Goal: Obtain resource: Obtain resource

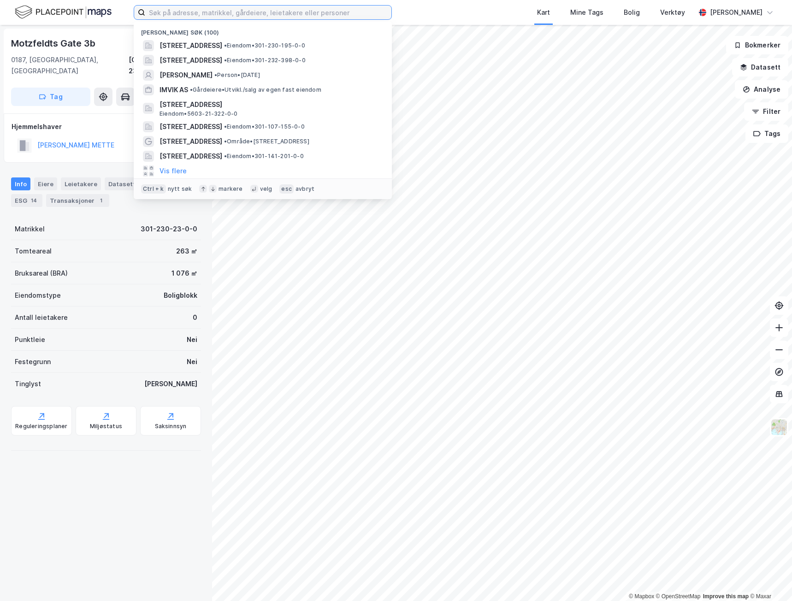
click at [200, 17] on input at bounding box center [268, 13] width 246 height 14
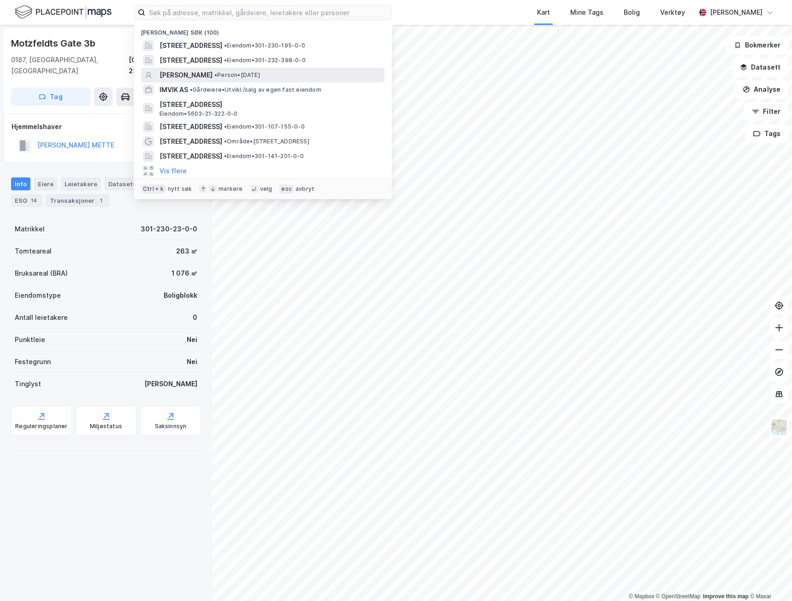
click at [213, 70] on span "FRANK NIKOLAI VIKESÅ" at bounding box center [186, 75] width 53 height 11
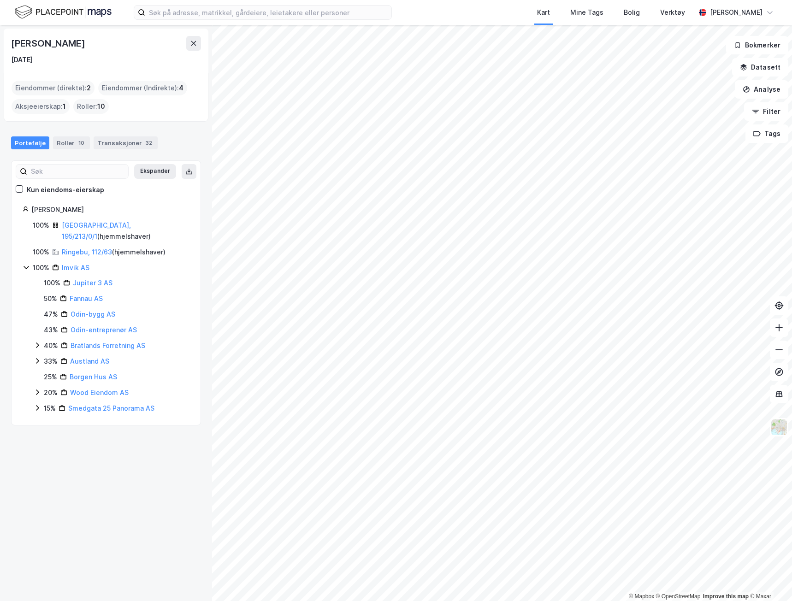
click at [39, 389] on icon at bounding box center [37, 392] width 7 height 7
click at [38, 358] on icon at bounding box center [37, 361] width 3 height 6
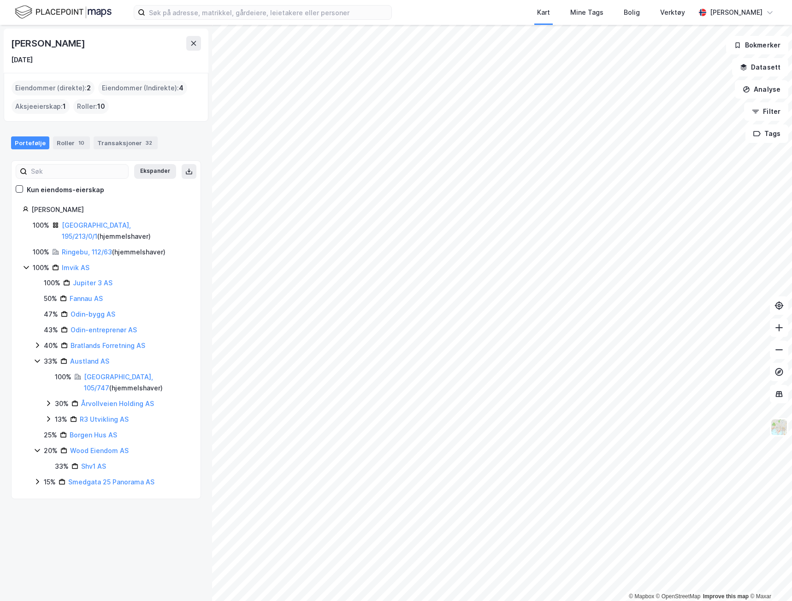
click at [37, 342] on icon at bounding box center [37, 345] width 7 height 7
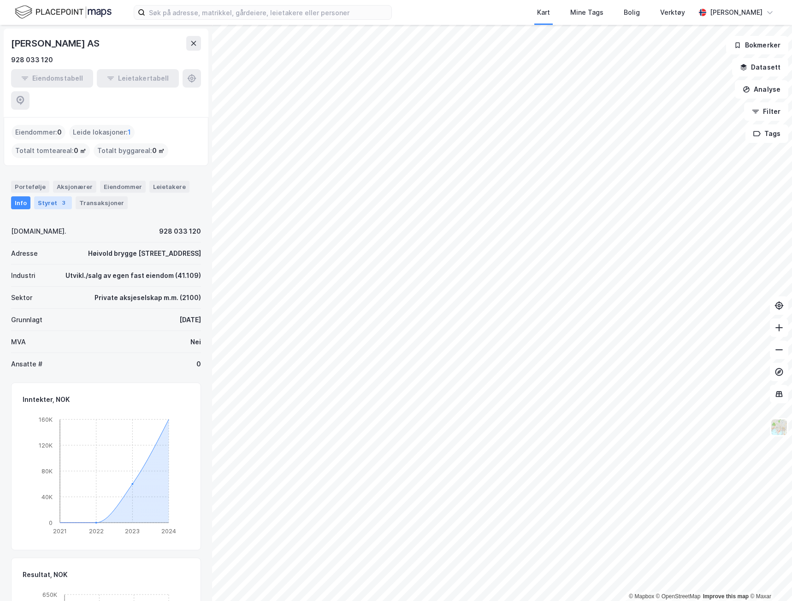
click at [47, 196] on div "Styret 3" at bounding box center [53, 202] width 38 height 13
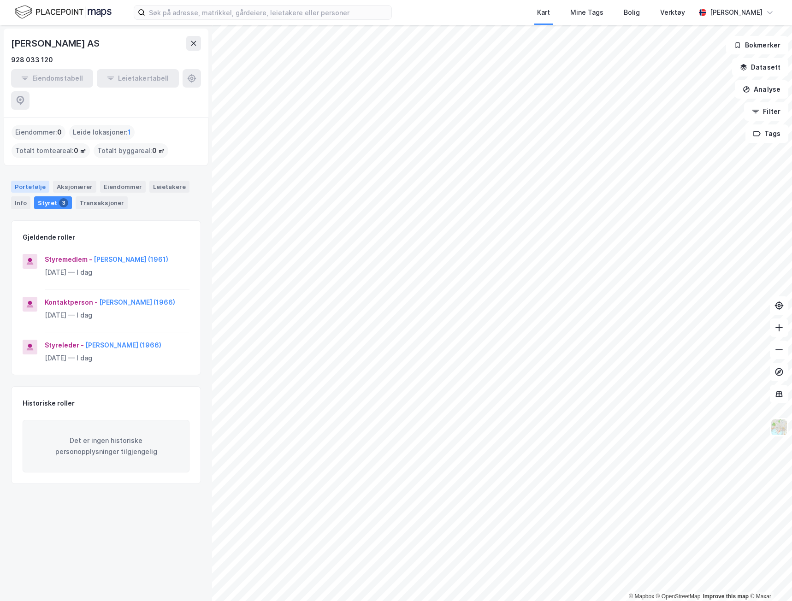
click at [18, 181] on div "Portefølje" at bounding box center [30, 187] width 38 height 12
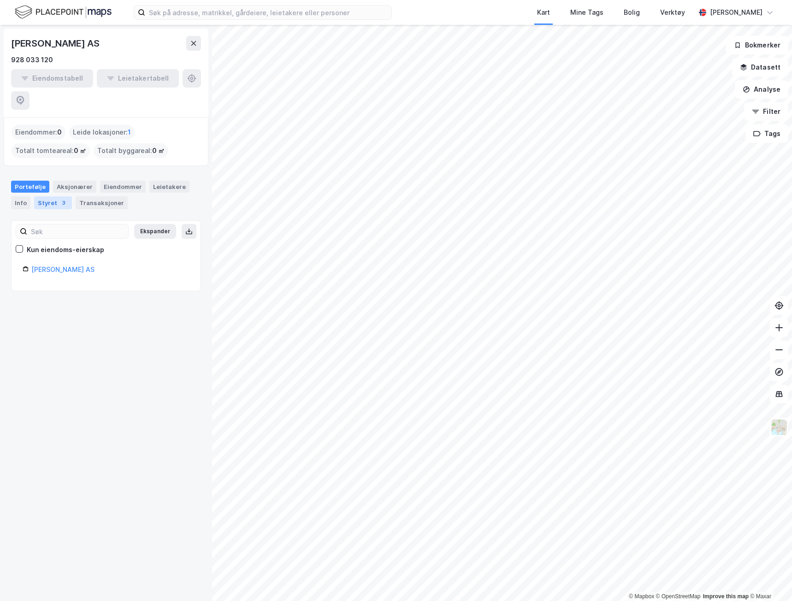
click at [49, 196] on div "Styret 3" at bounding box center [53, 202] width 38 height 13
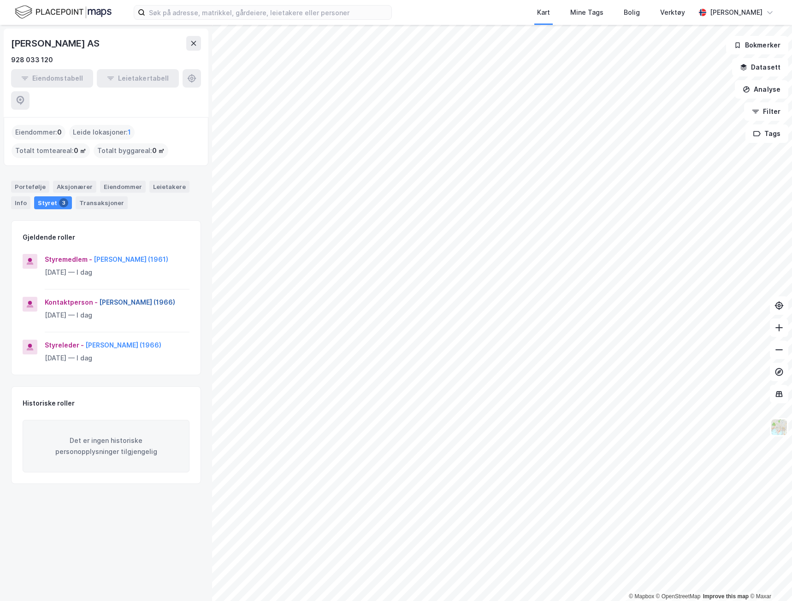
click at [0, 0] on button "[PERSON_NAME] (1966)" at bounding box center [0, 0] width 0 height 0
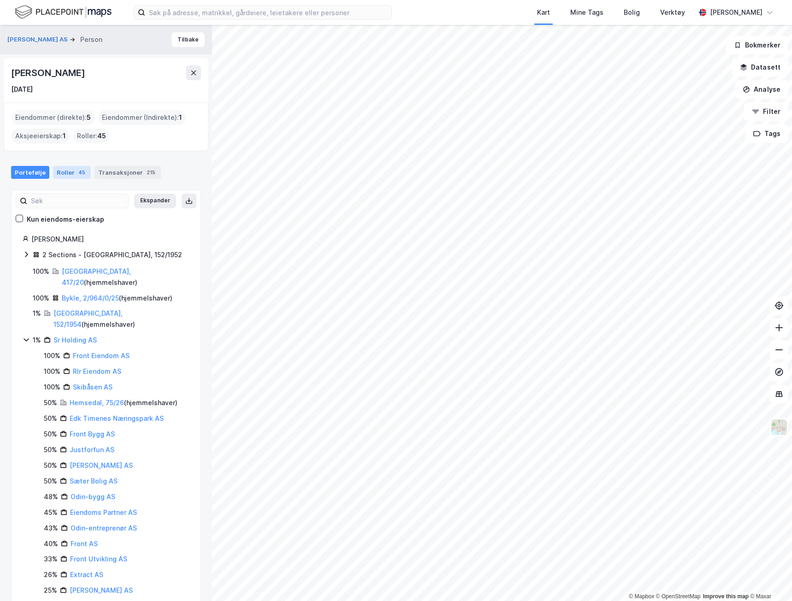
click at [79, 172] on div "45" at bounding box center [82, 172] width 11 height 9
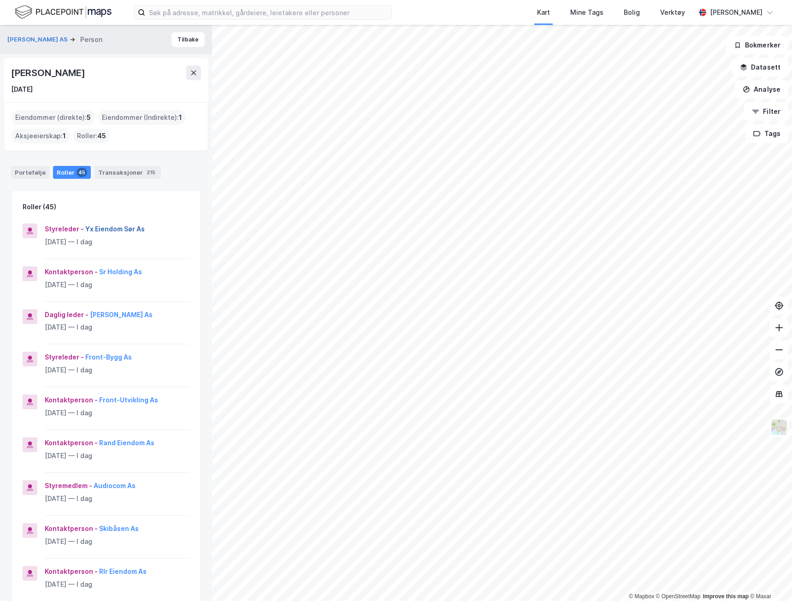
click at [0, 0] on button "Yx Eiendom Sør As" at bounding box center [0, 0] width 0 height 0
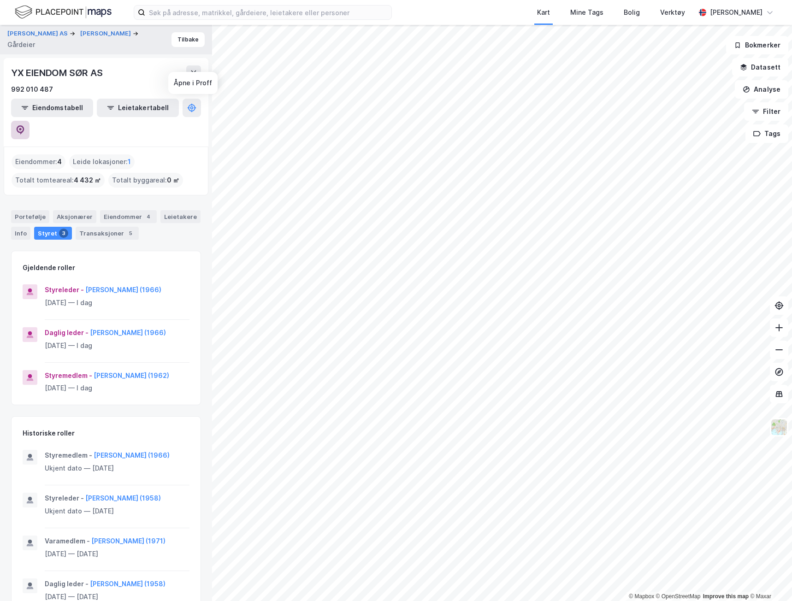
click at [25, 125] on icon at bounding box center [20, 129] width 9 height 9
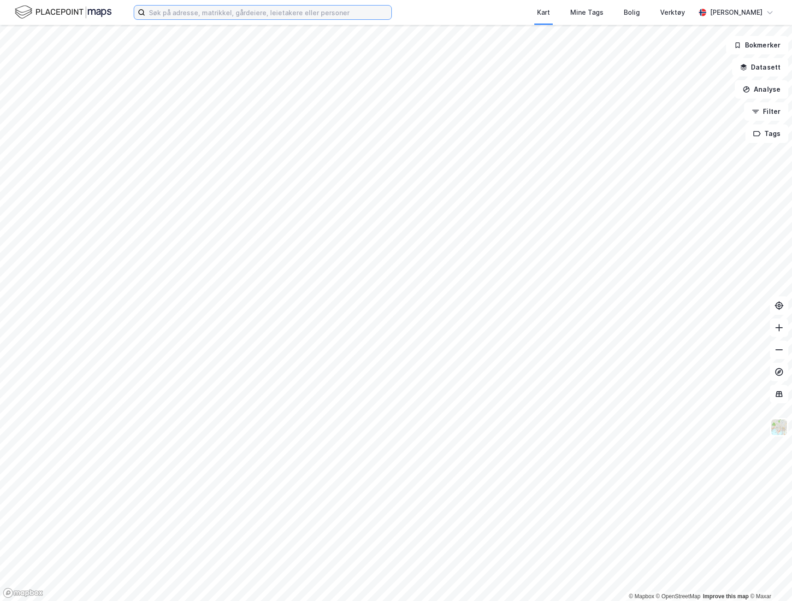
click at [187, 13] on input at bounding box center [268, 13] width 246 height 14
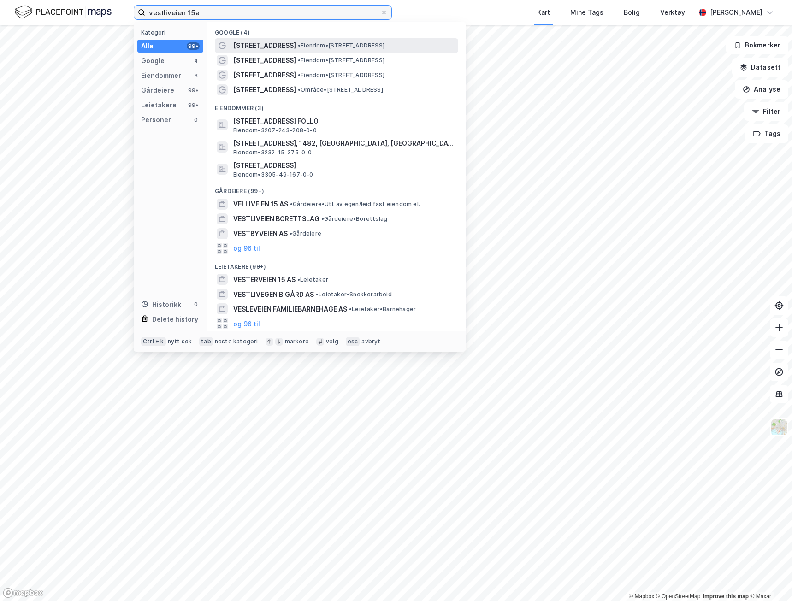
type input "vestliveien 15a"
click at [348, 42] on span "• Eiendom • Vestliveien 15A, 1415 Oppegård" at bounding box center [341, 45] width 87 height 7
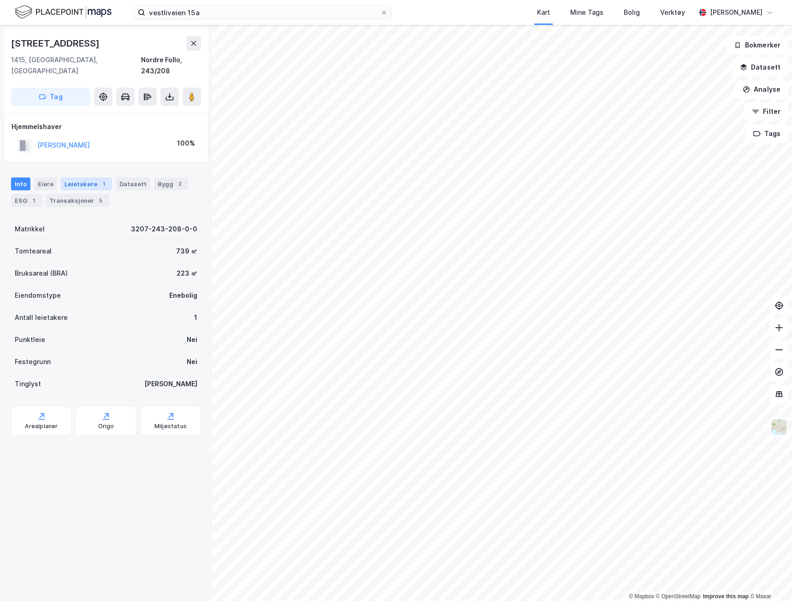
click at [85, 178] on div "Leietakere 1" at bounding box center [86, 184] width 51 height 13
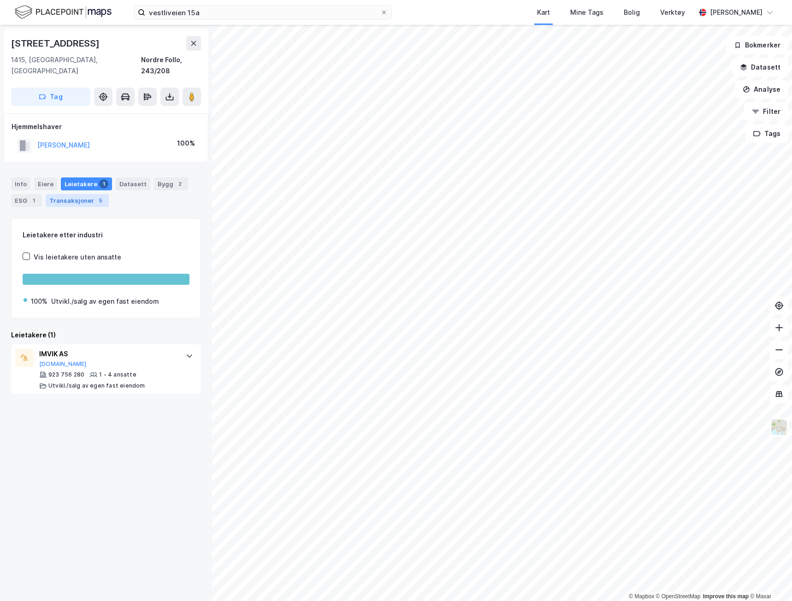
click at [71, 194] on div "Transaksjoner 5" at bounding box center [77, 200] width 63 height 13
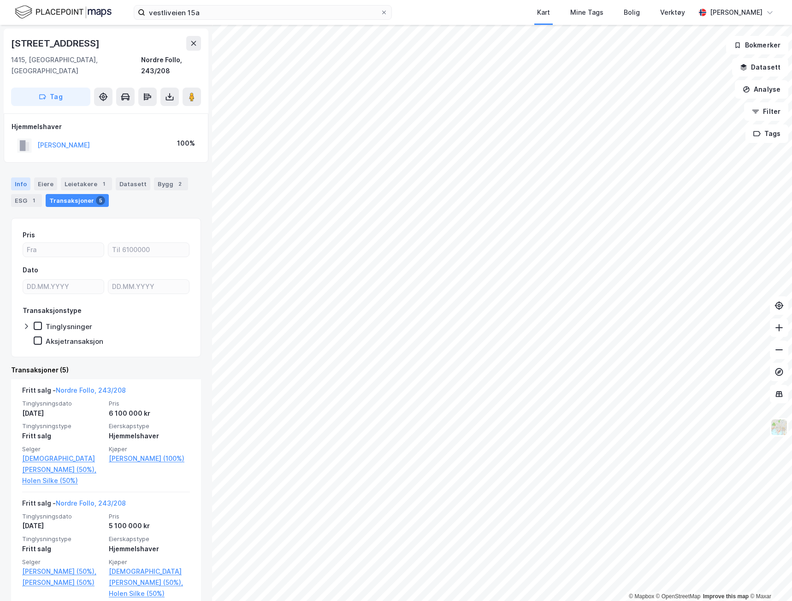
click at [18, 178] on div "Info" at bounding box center [20, 184] width 19 height 13
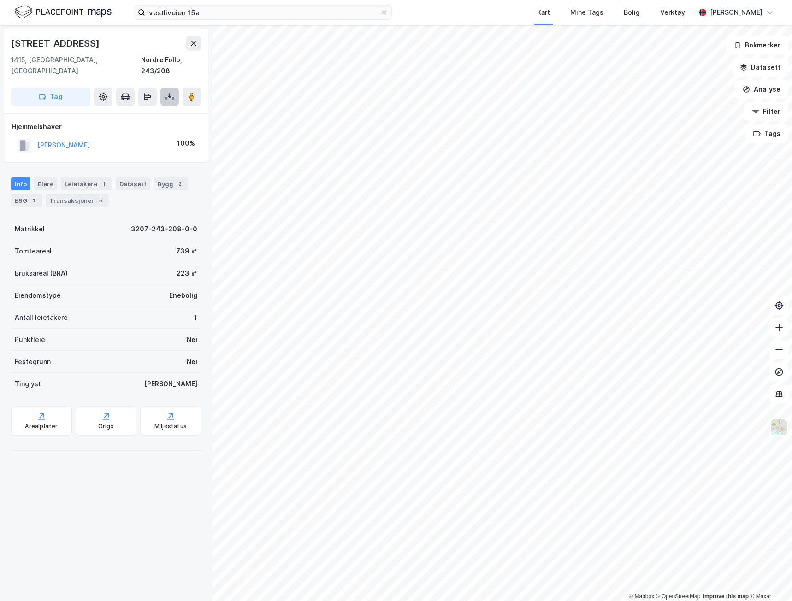
click at [176, 88] on button at bounding box center [169, 97] width 18 height 18
click at [157, 108] on div "Last ned grunnbok" at bounding box center [130, 115] width 98 height 15
drag, startPoint x: 93, startPoint y: 45, endPoint x: -2, endPoint y: 45, distance: 94.5
click at [0, 45] on html "vestliveien 15a Kart Mine Tags Bolig Verktøy Knut Seemann-Berg © Mapbox © OpenS…" at bounding box center [396, 300] width 792 height 601
copy div "© Mapbox © OpenStreetMap Improve this map © Maxar Vestliveien 15a"
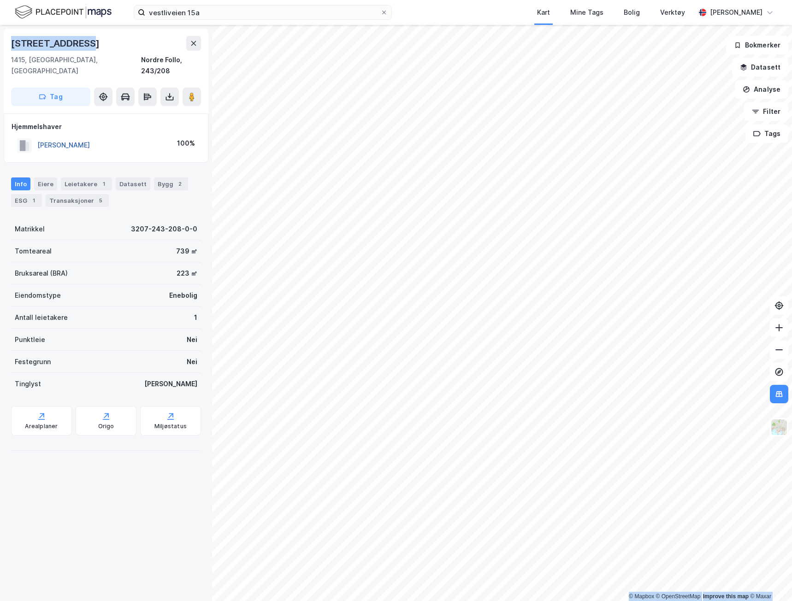
drag, startPoint x: 119, startPoint y: 130, endPoint x: 47, endPoint y: 130, distance: 72.4
click at [35, 136] on div "IMSLAND BENEDICTE 100%" at bounding box center [106, 145] width 189 height 19
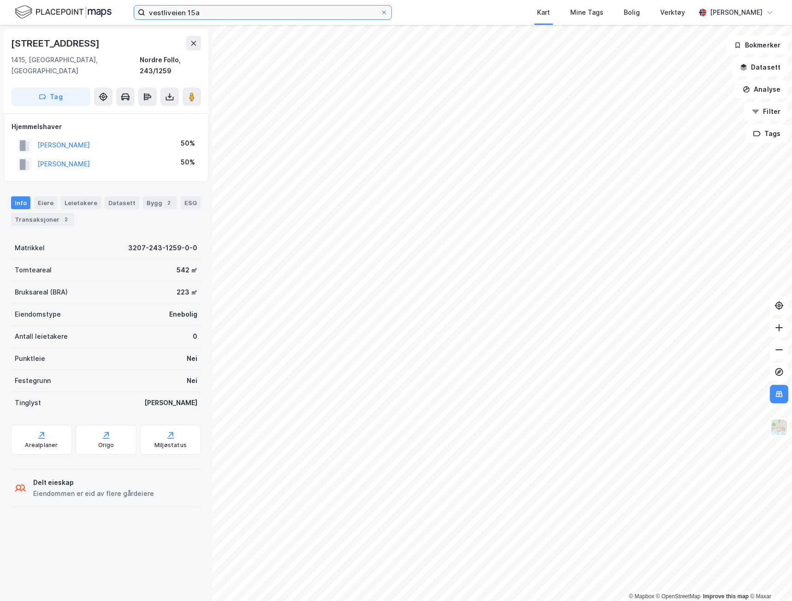
click at [296, 9] on input "vestliveien 15a" at bounding box center [262, 13] width 235 height 14
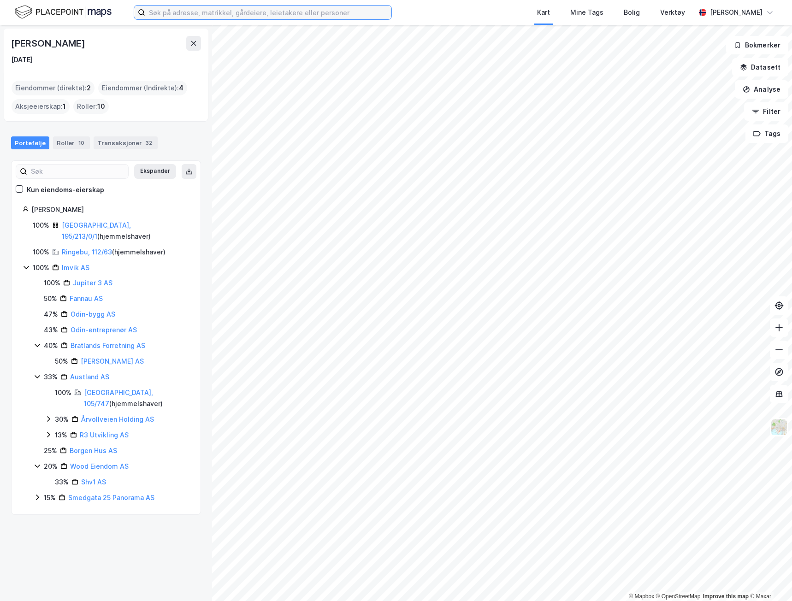
click at [190, 11] on input at bounding box center [268, 13] width 246 height 14
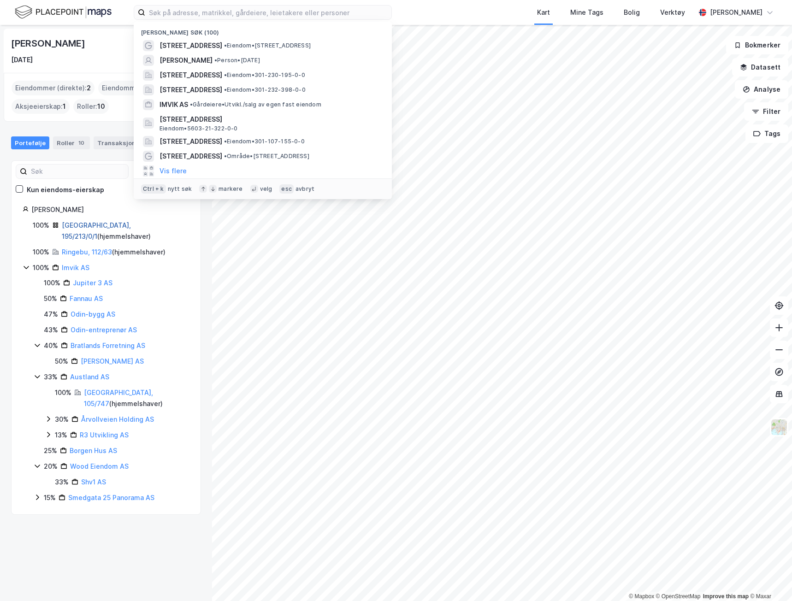
click at [101, 228] on link "[GEOGRAPHIC_DATA], 195/213/0/1" at bounding box center [96, 230] width 69 height 19
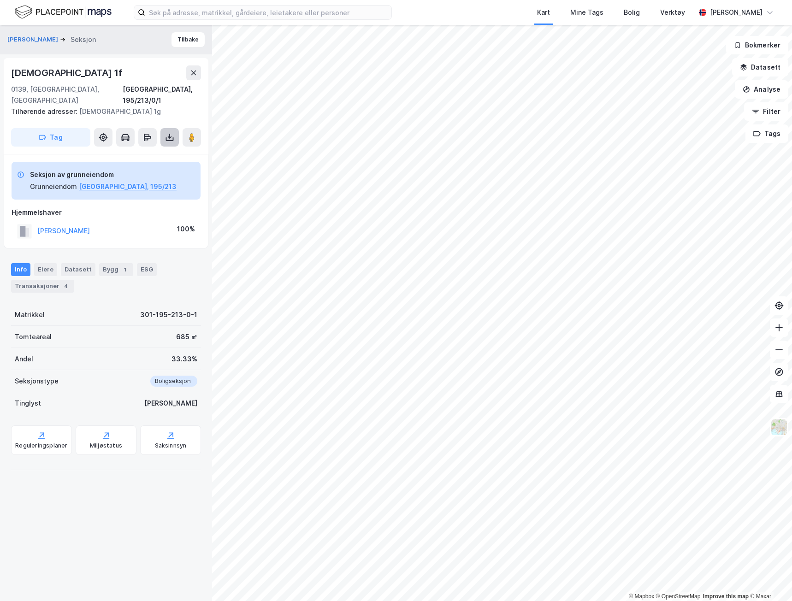
click at [175, 128] on button at bounding box center [169, 137] width 18 height 18
click at [161, 148] on div "Last ned grunnbok" at bounding box center [130, 155] width 98 height 15
click at [184, 40] on button "Tilbake" at bounding box center [188, 39] width 33 height 15
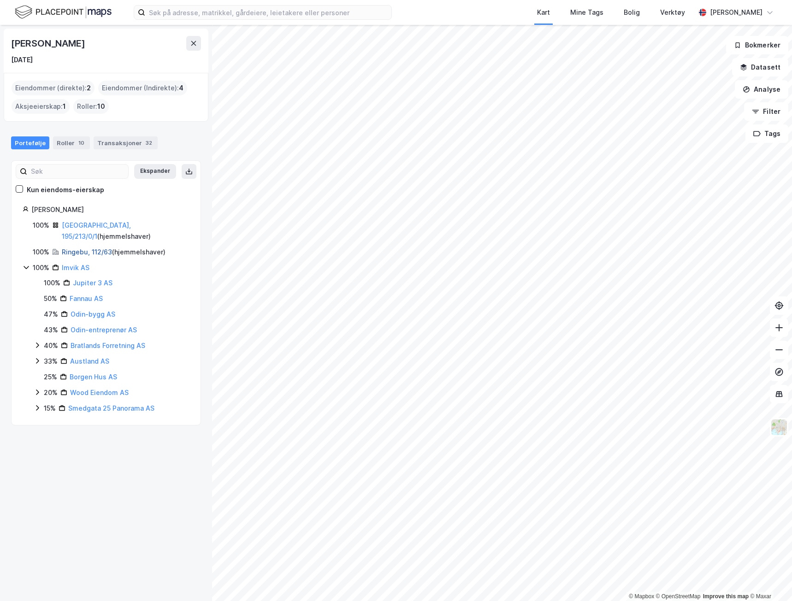
click at [96, 248] on link "Ringebu, 112/63" at bounding box center [87, 252] width 50 height 8
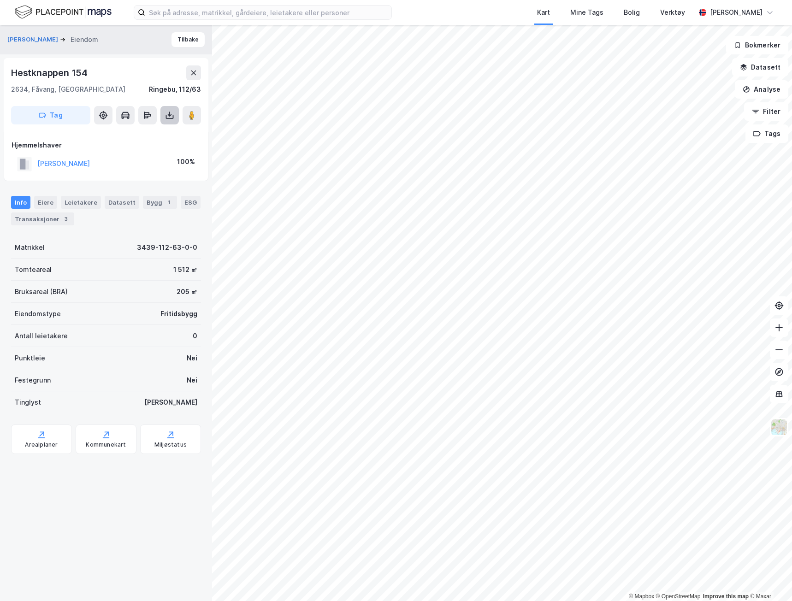
click at [172, 115] on icon at bounding box center [169, 115] width 9 height 9
click at [171, 132] on div "Last ned grunnbok" at bounding box center [130, 133] width 98 height 15
click at [172, 40] on button "Tilbake" at bounding box center [188, 39] width 33 height 15
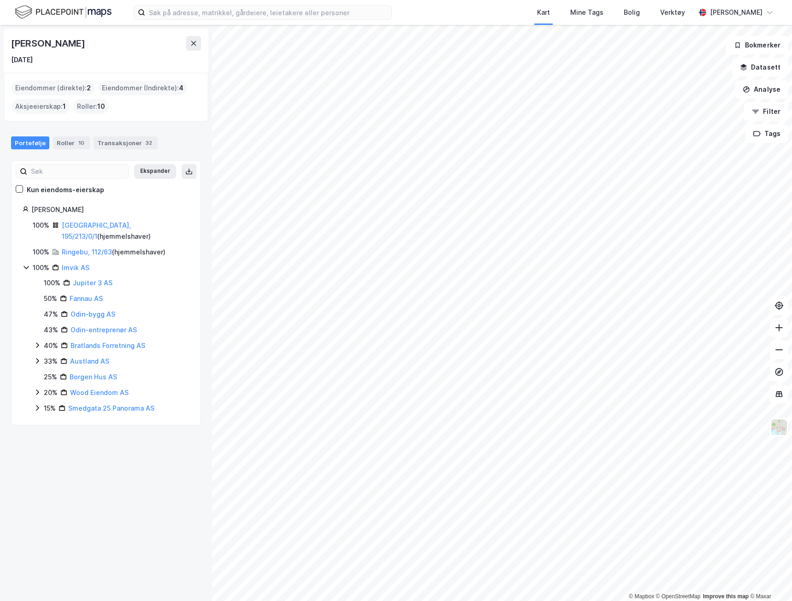
click at [36, 404] on icon at bounding box center [37, 407] width 7 height 7
